Goal: Task Accomplishment & Management: Complete application form

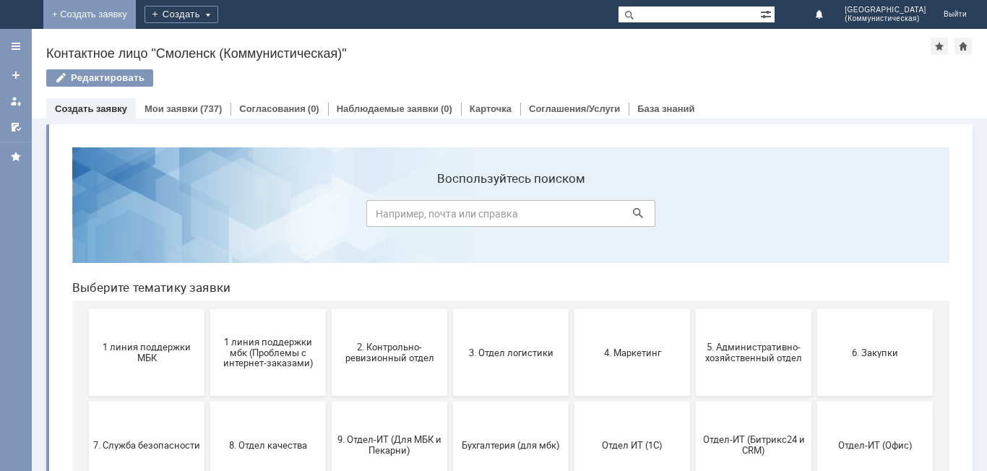
click at [136, 12] on link "+ Создать заявку" at bounding box center [89, 14] width 92 height 29
click at [146, 357] on span "1 линия поддержки МБК" at bounding box center [146, 353] width 107 height 22
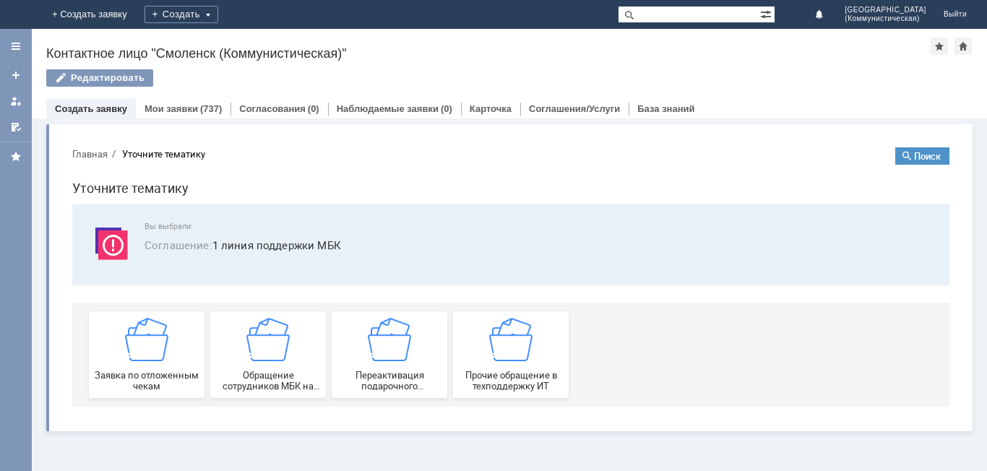
click at [146, 357] on img at bounding box center [146, 339] width 43 height 43
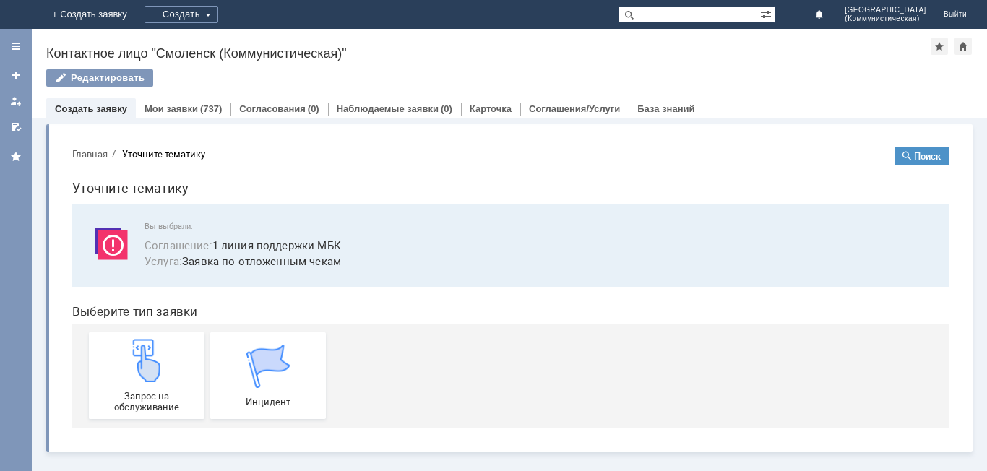
click at [146, 357] on img at bounding box center [146, 360] width 43 height 43
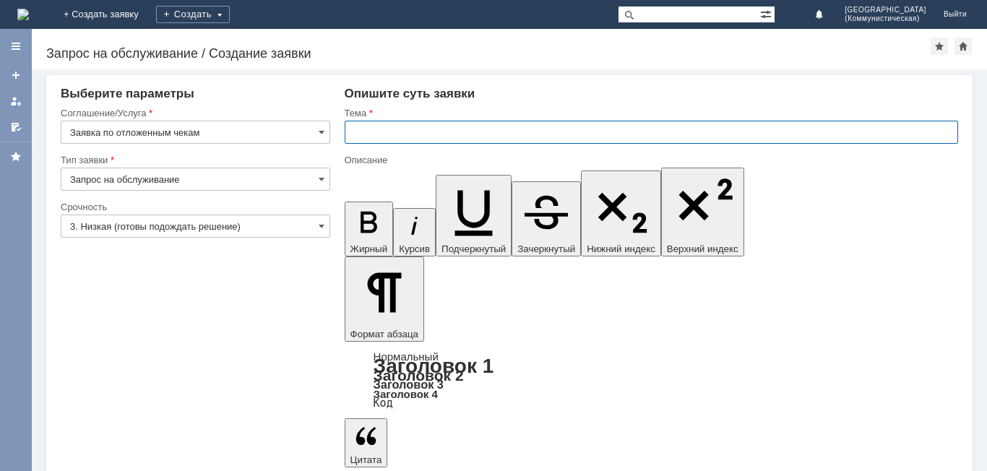
click at [354, 134] on input "text" at bounding box center [651, 132] width 613 height 23
type input "удалить чеки"
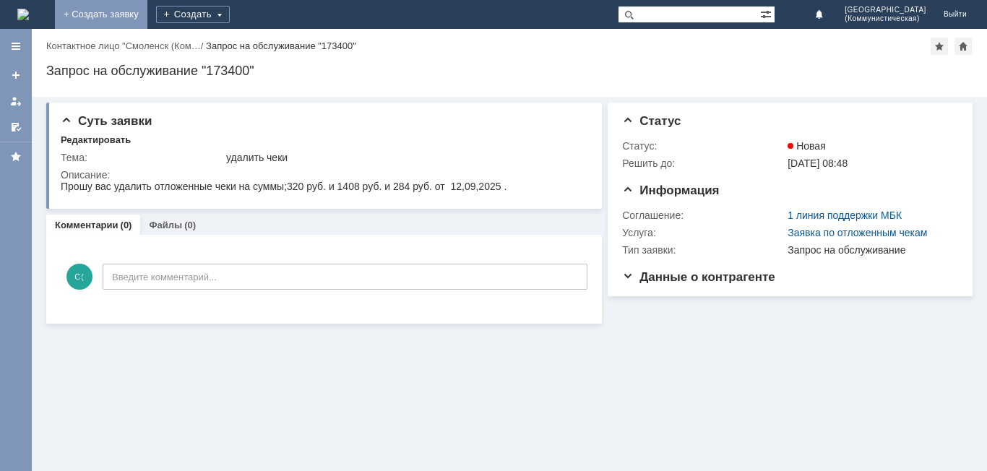
click at [147, 18] on link "+ Создать заявку" at bounding box center [101, 14] width 92 height 29
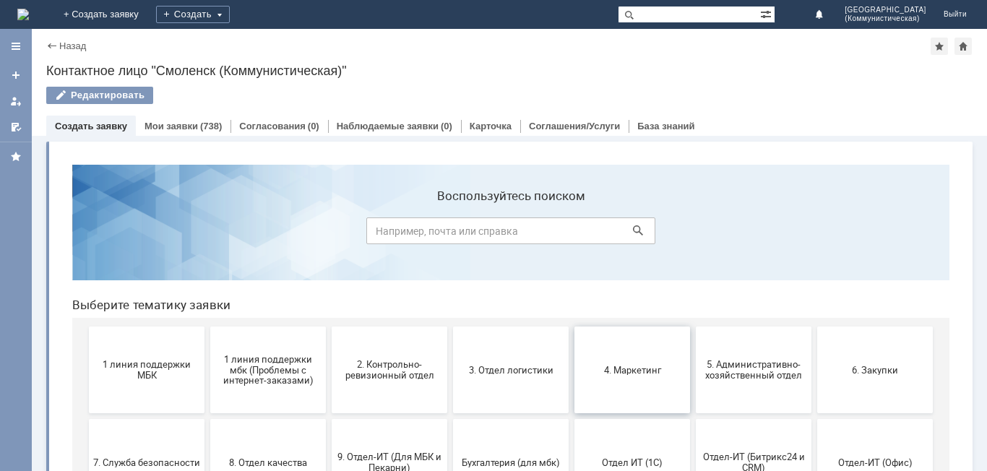
click at [612, 386] on button "4. Маркетинг" at bounding box center [632, 370] width 116 height 87
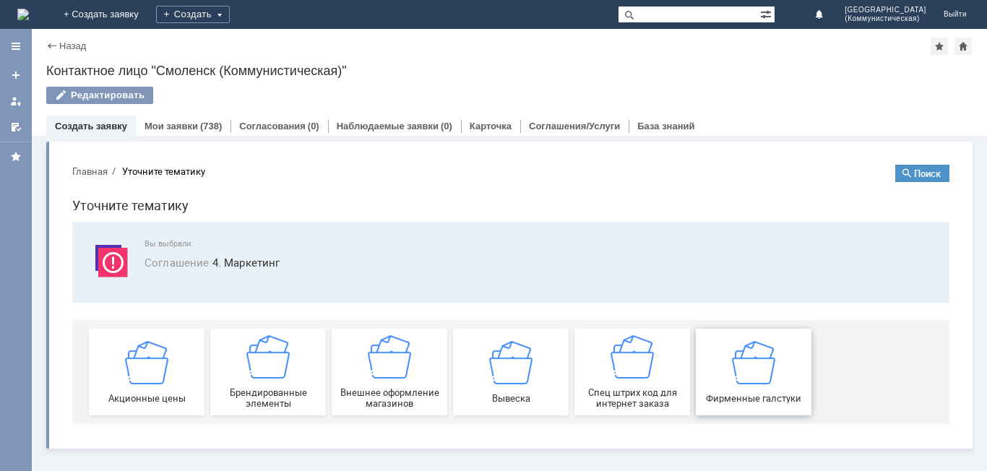
click at [743, 372] on img at bounding box center [753, 361] width 43 height 43
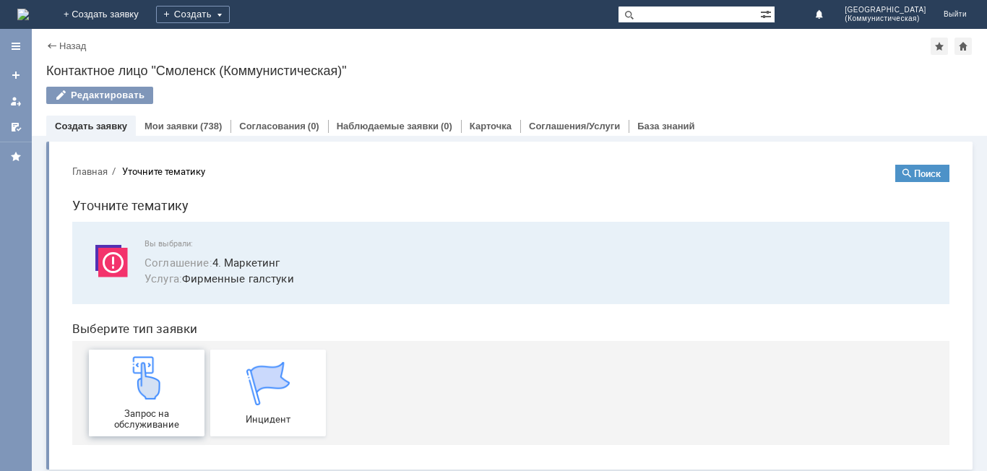
click at [125, 391] on img at bounding box center [146, 377] width 43 height 43
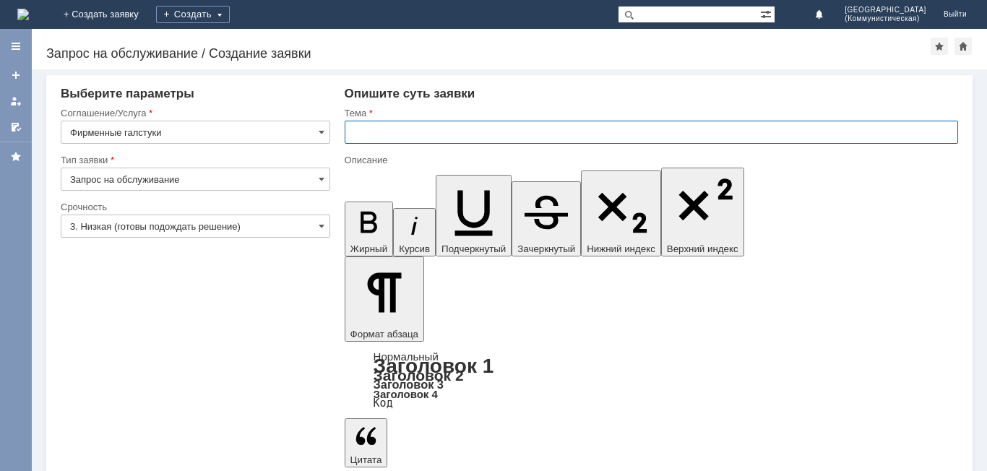
click at [355, 133] on input "text" at bounding box center [651, 132] width 613 height 23
type input "фирменные галстуки"
